Goal: Task Accomplishment & Management: Use online tool/utility

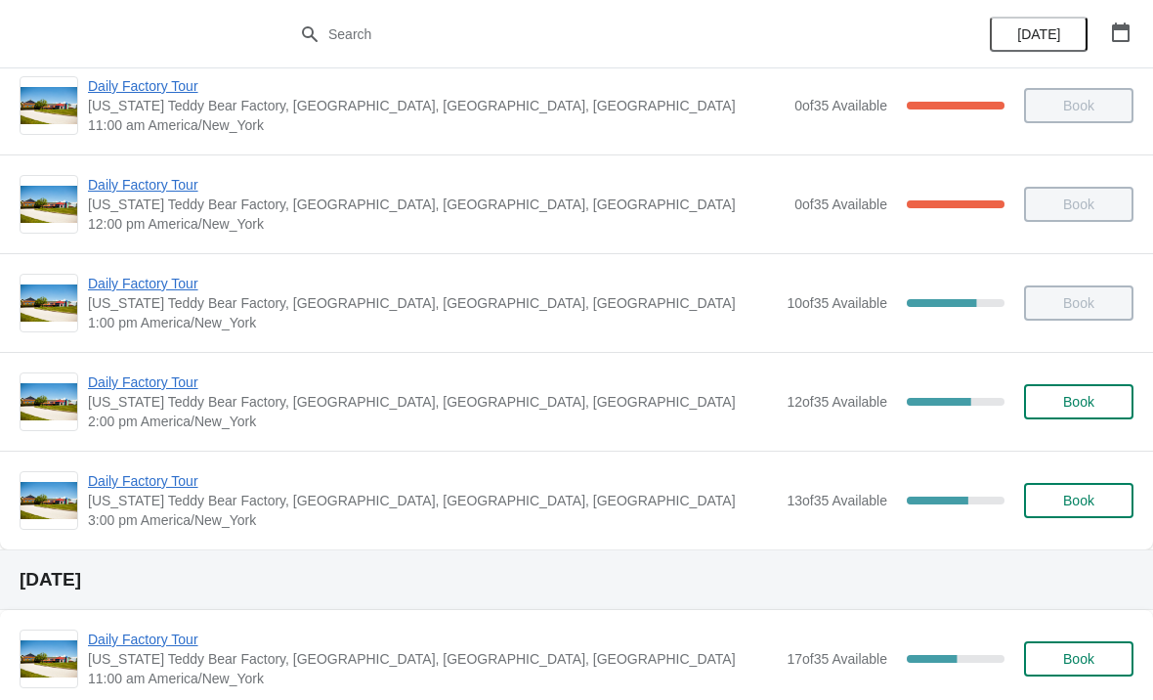
scroll to position [131, 0]
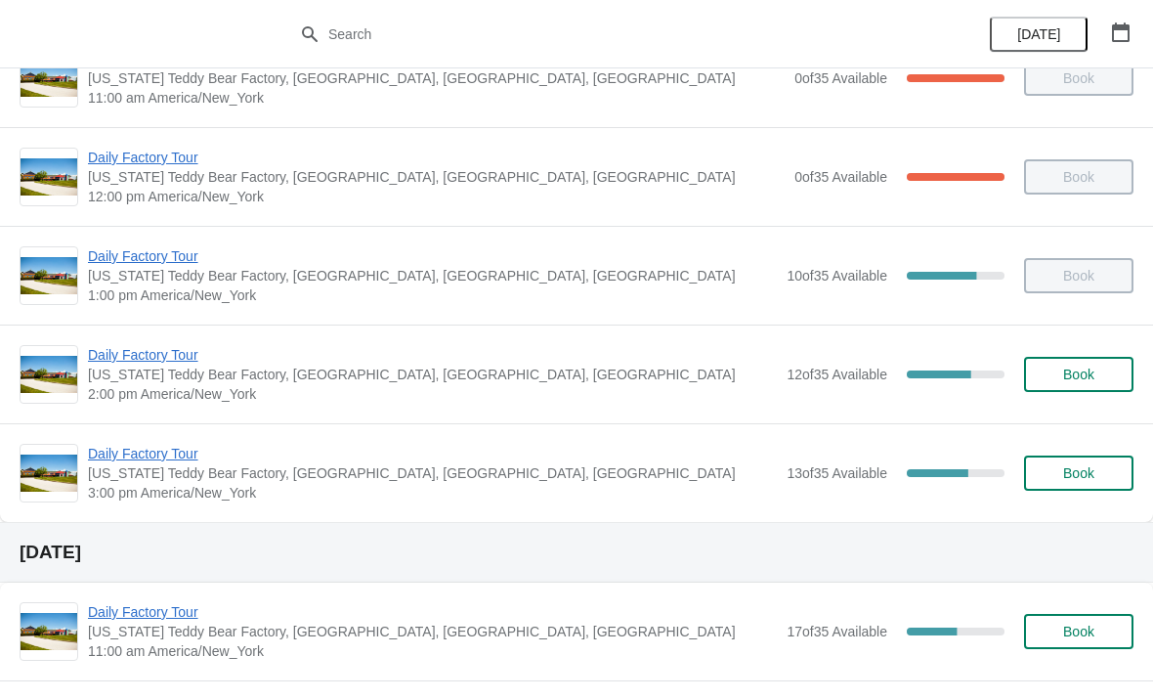
scroll to position [152, 0]
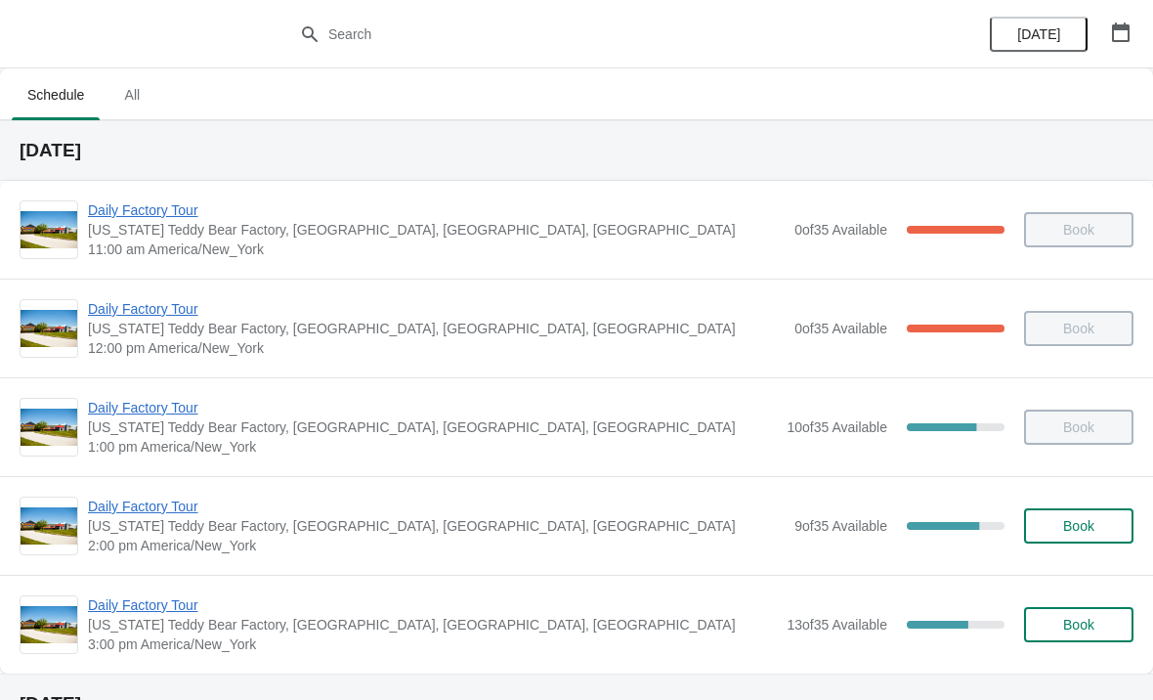
click at [157, 496] on span "Daily Factory Tour" at bounding box center [436, 506] width 697 height 20
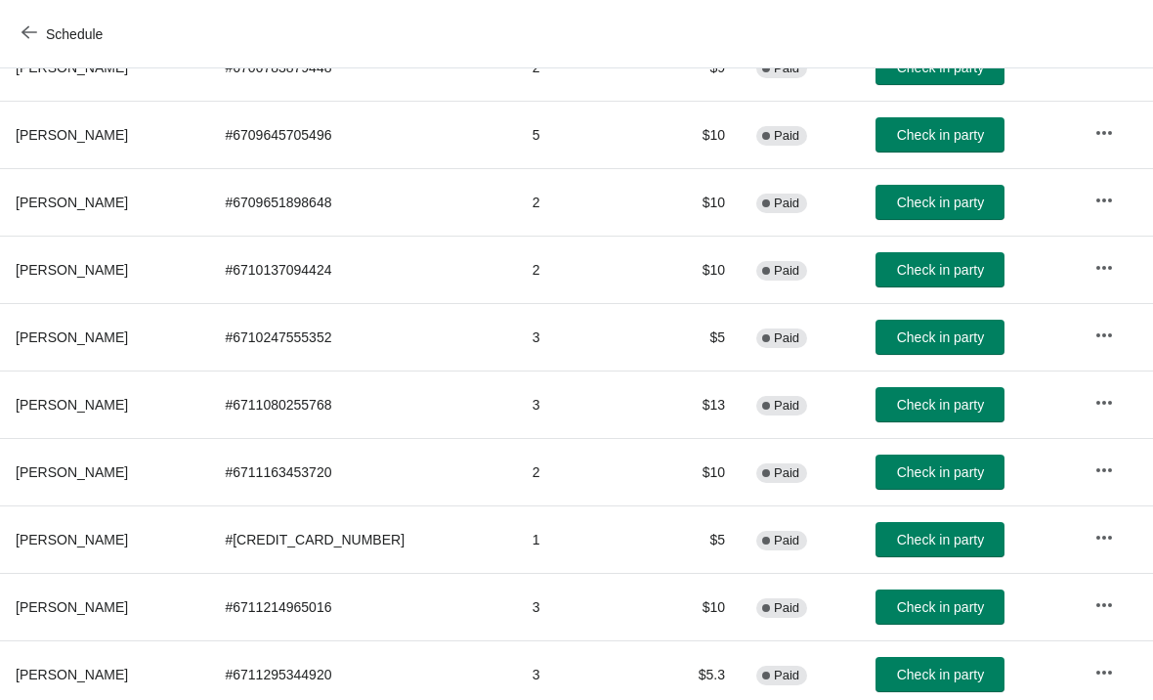
scroll to position [295, 0]
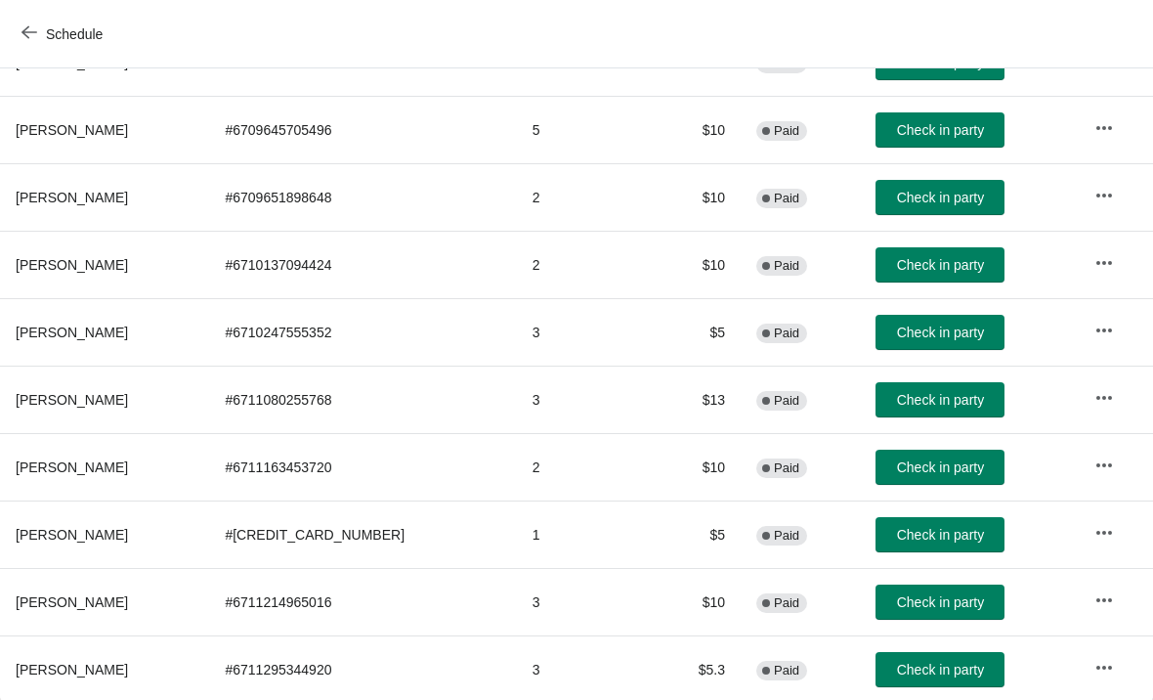
click at [932, 456] on button "Check in party" at bounding box center [939, 466] width 129 height 35
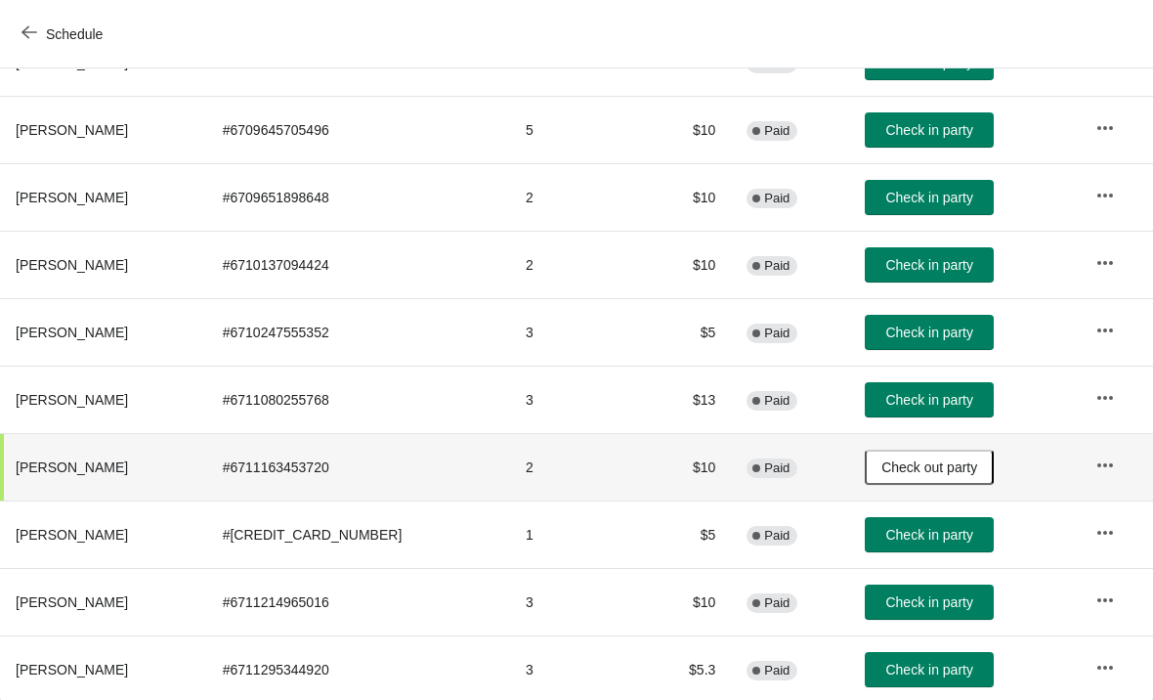
click at [946, 466] on span "Check out party" at bounding box center [929, 467] width 96 height 16
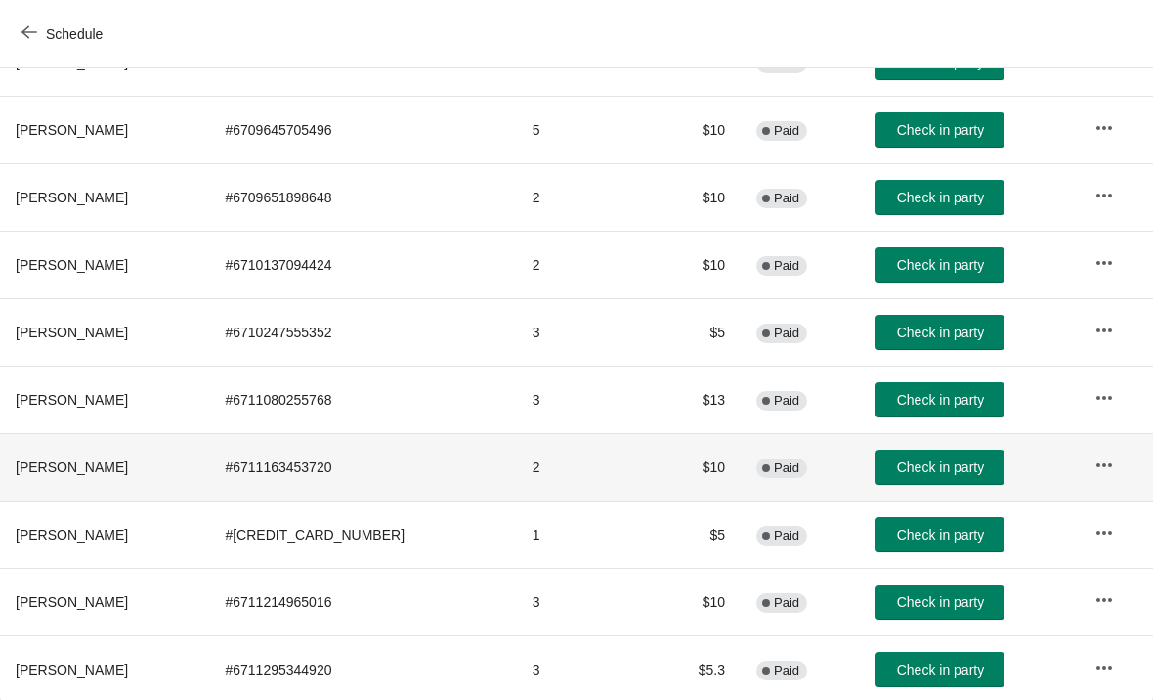
click at [912, 451] on button "Check in party" at bounding box center [939, 466] width 129 height 35
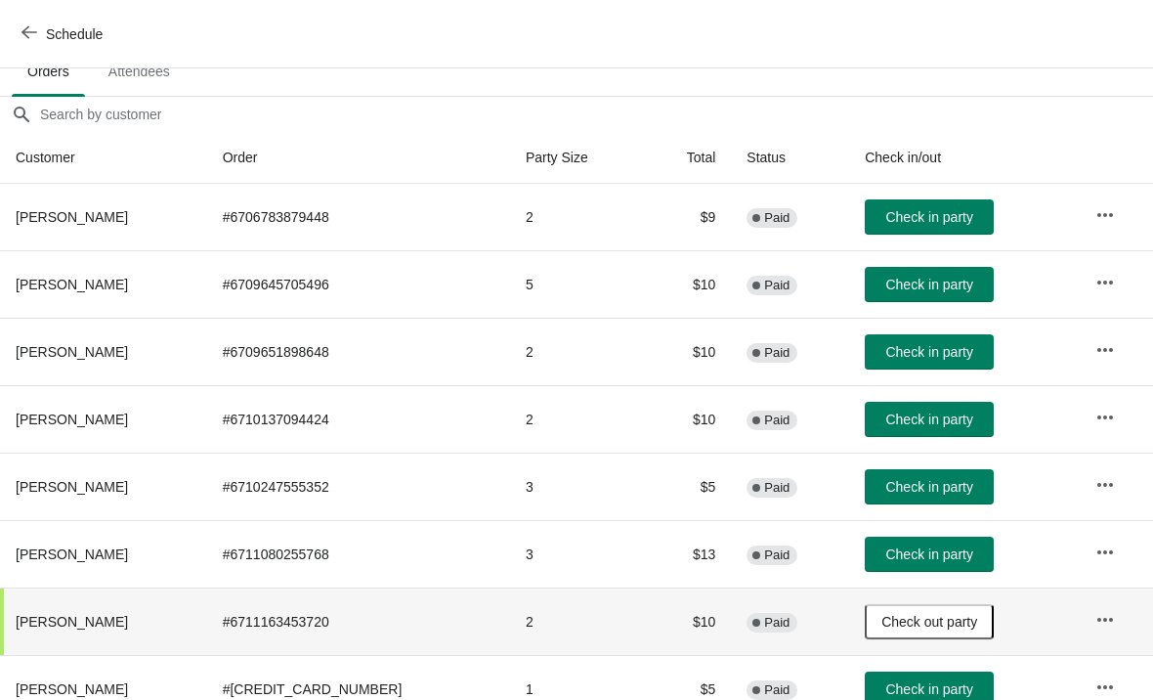
scroll to position [140, 0]
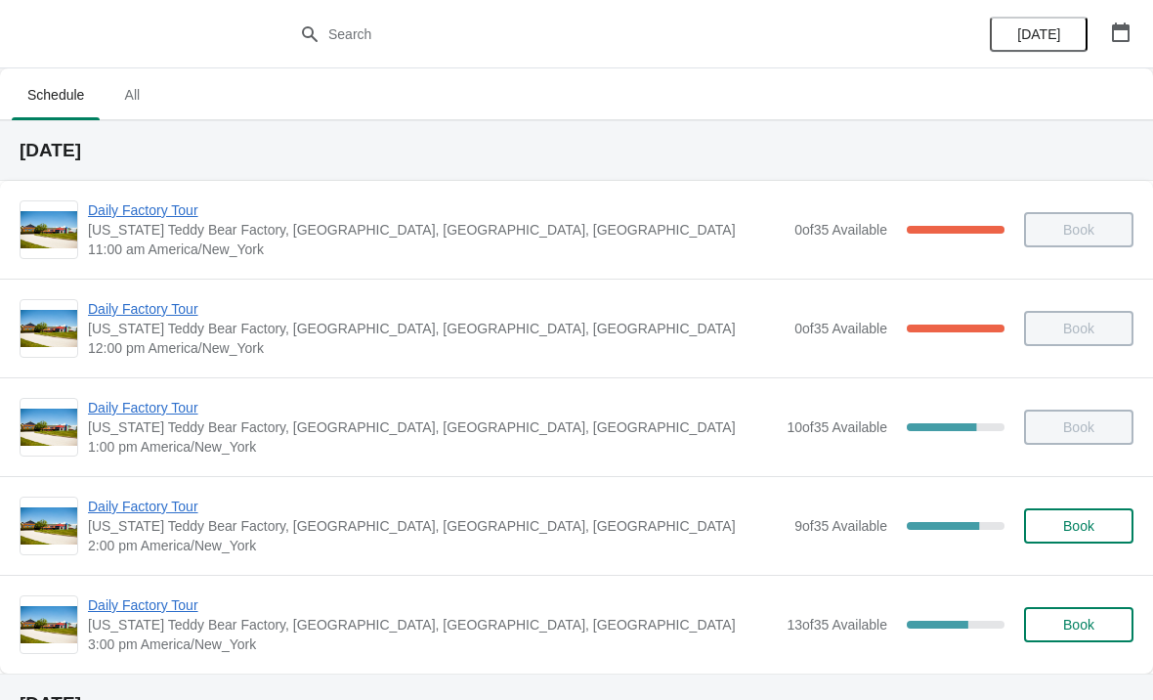
click at [167, 499] on span "Daily Factory Tour" at bounding box center [436, 506] width 697 height 20
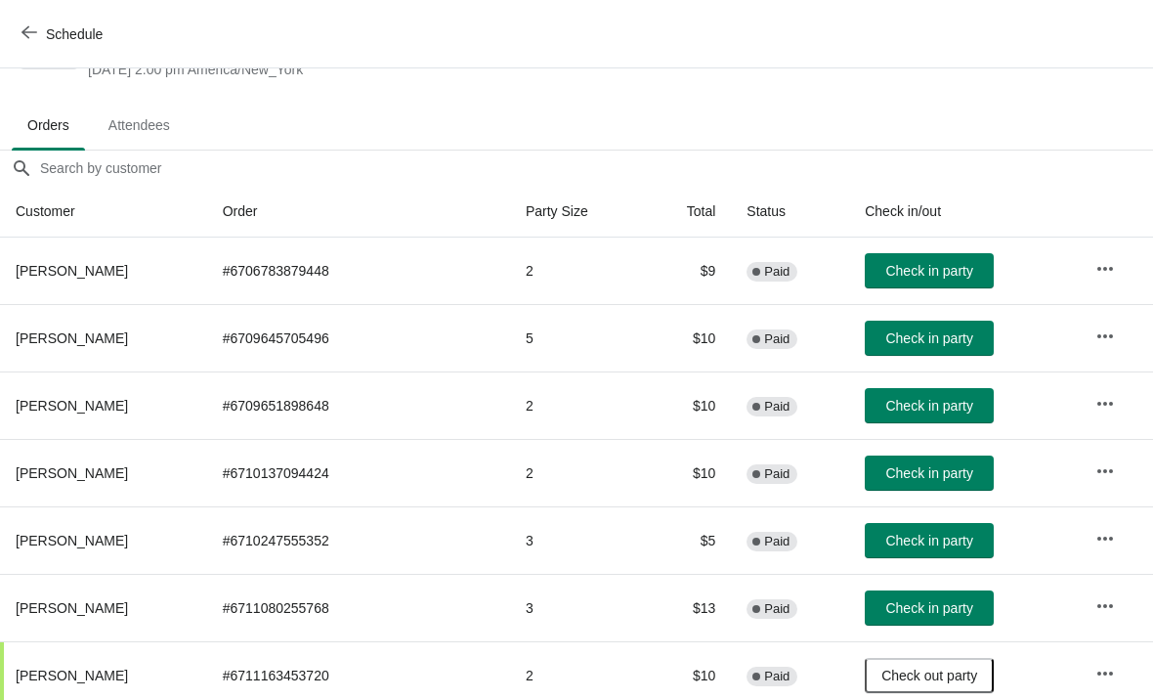
scroll to position [87, 0]
click at [941, 263] on span "Check in party" at bounding box center [928, 271] width 87 height 16
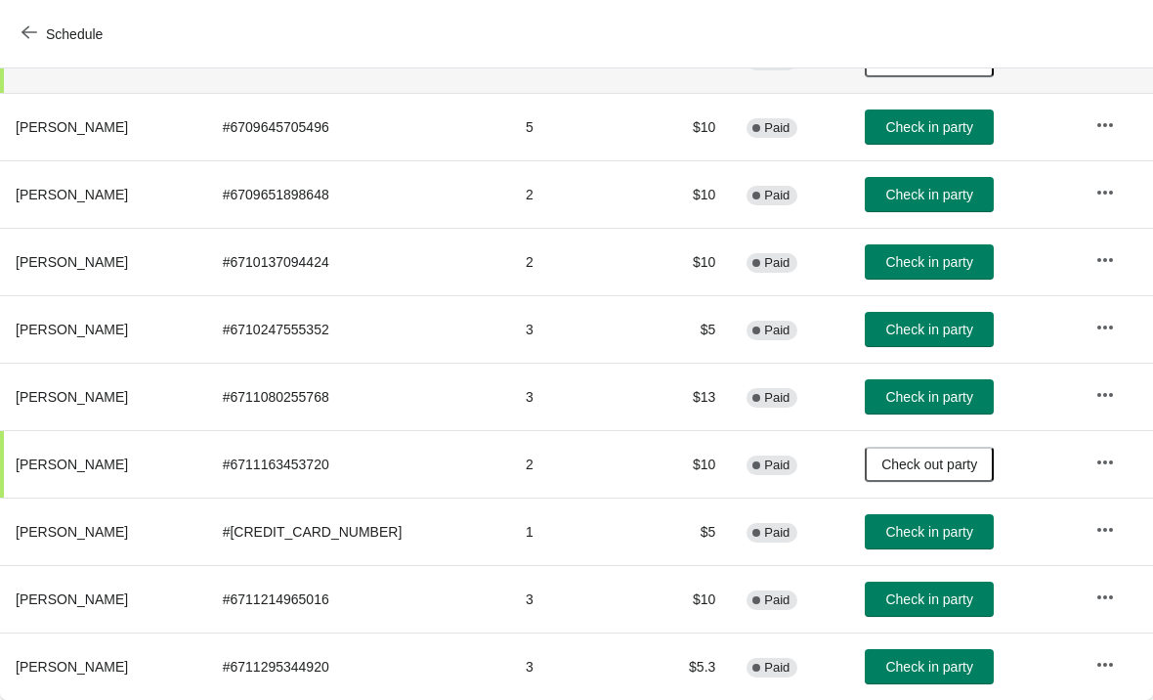
scroll to position [298, 0]
click at [920, 669] on span "Check in party" at bounding box center [928, 667] width 87 height 16
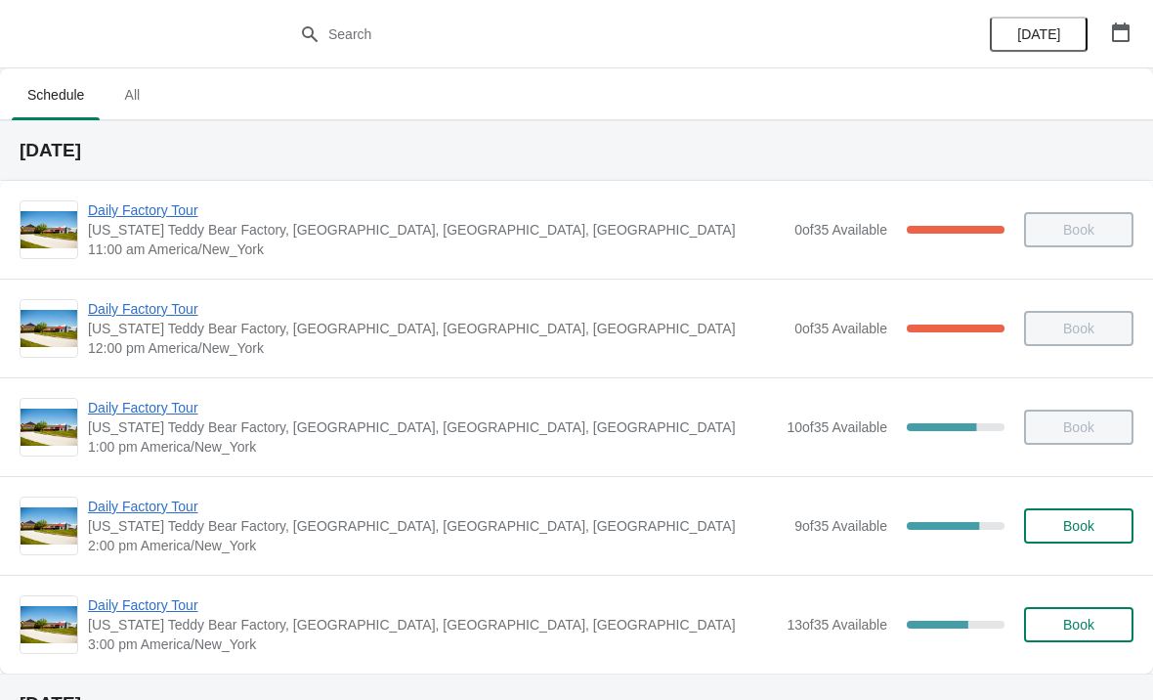
click at [163, 506] on span "Daily Factory Tour" at bounding box center [436, 506] width 697 height 20
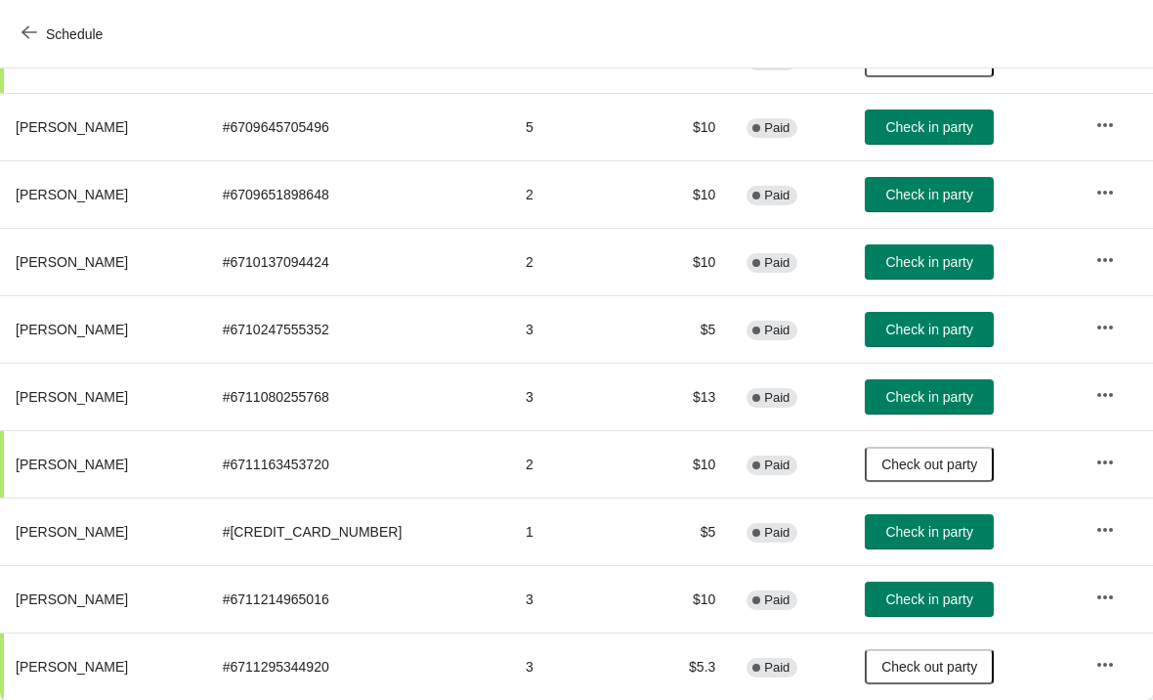
scroll to position [298, 0]
click at [920, 583] on button "Check in party" at bounding box center [929, 598] width 129 height 35
